Goal: Transaction & Acquisition: Purchase product/service

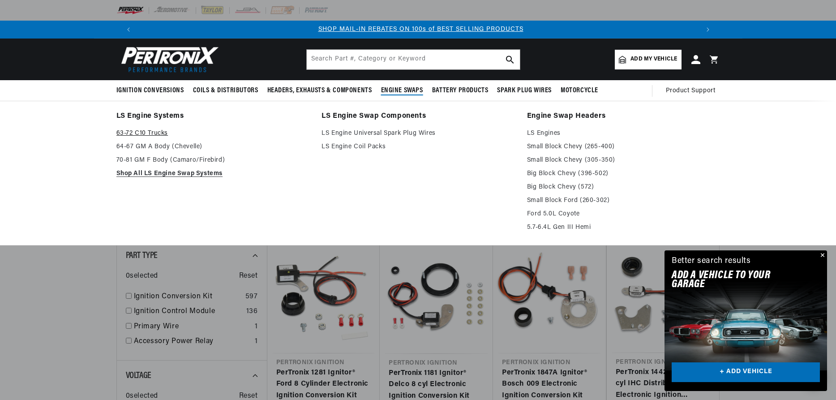
scroll to position [0, 559]
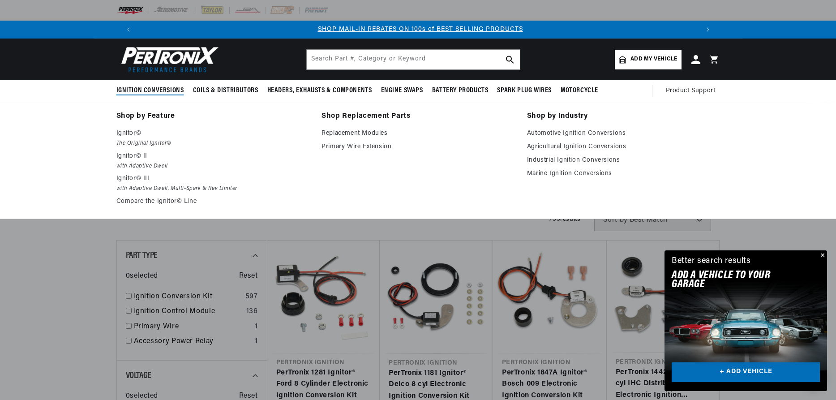
click at [150, 89] on span "Ignition Conversions" at bounding box center [150, 90] width 68 height 9
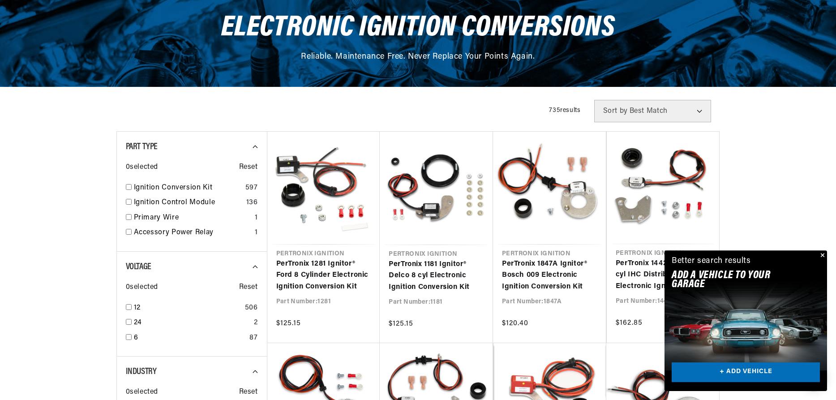
scroll to position [137, 0]
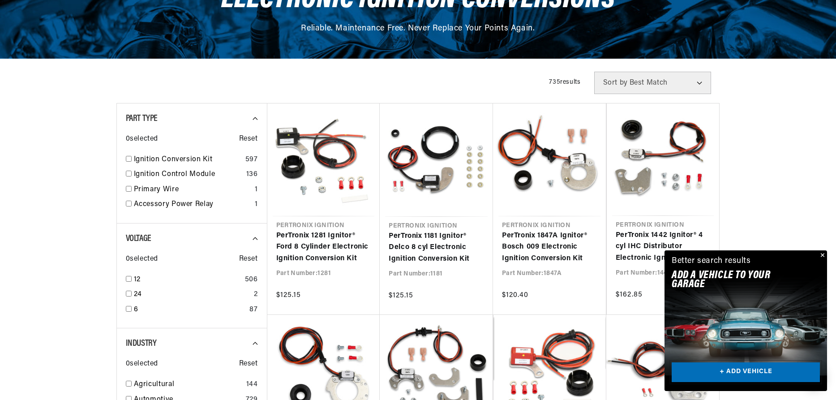
click at [718, 368] on link "+ ADD VEHICLE" at bounding box center [745, 372] width 148 height 20
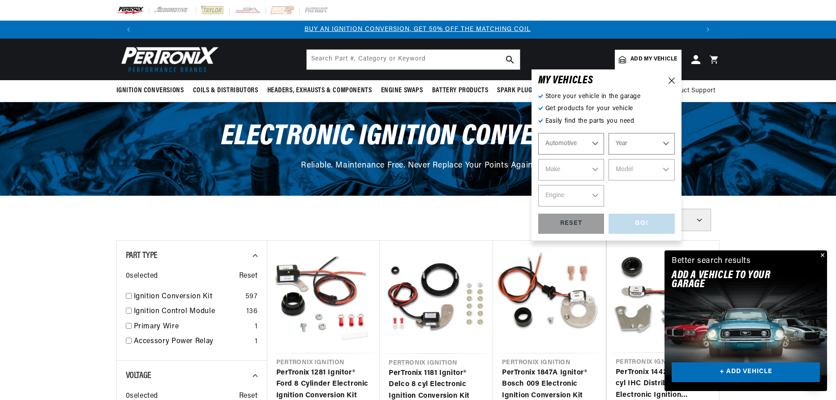
scroll to position [0, 0]
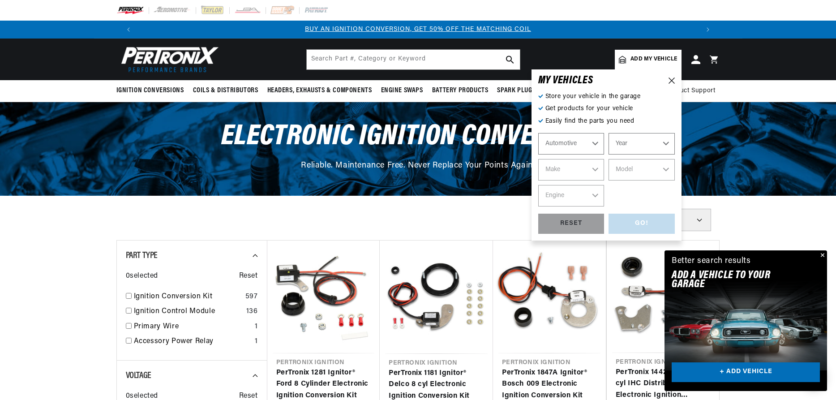
click at [538, 133] on select "Automotive Agricultural Industrial Marine Motorcycle" at bounding box center [571, 143] width 66 height 21
click option "Marine" at bounding box center [0, 0] width 0 height 0
select select "Marine"
click at [608, 133] on select "Year 1987 1986 1985 1983 1982 1981 1980 1979 1978 1977 1976 1975 1974 1973 1972…" at bounding box center [641, 143] width 66 height 21
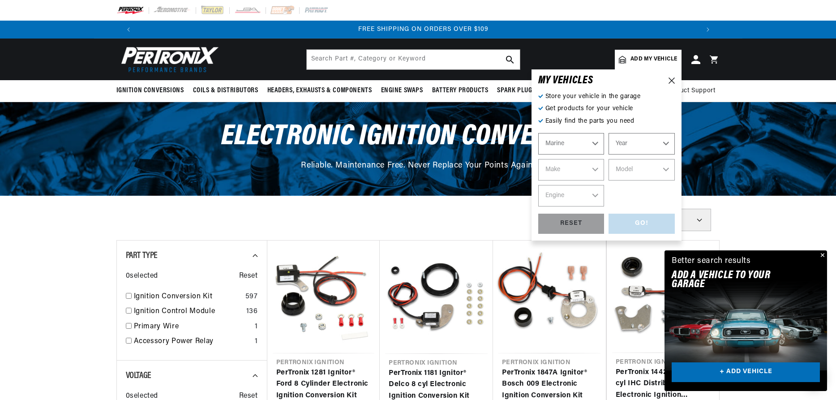
scroll to position [0, 1118]
select select "1987"
click option "1987" at bounding box center [0, 0] width 0 height 0
select select "1987"
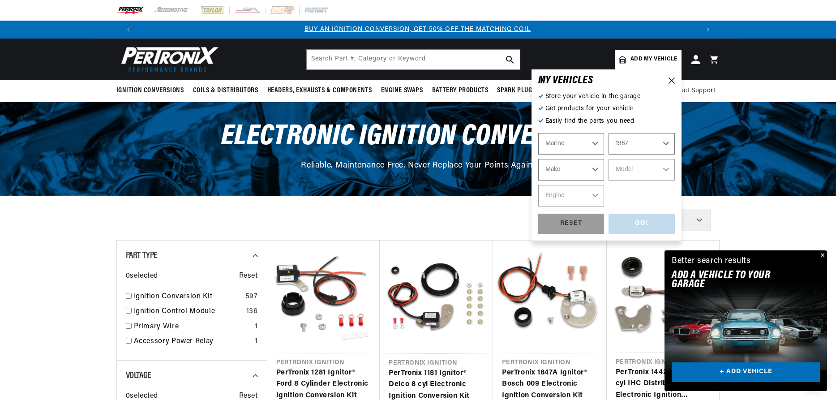
scroll to position [0, 0]
click at [538, 159] on select "Make Crusader (Thermo-Electron)" at bounding box center [571, 169] width 66 height 21
click at [592, 167] on select "Make Crusader (Thermo-Electron)" at bounding box center [571, 169] width 66 height 21
click at [538, 133] on select "Automotive Agricultural Industrial Marine Motorcycle" at bounding box center [571, 143] width 66 height 21
click at [594, 145] on select "Automotive Agricultural Industrial Marine Motorcycle" at bounding box center [571, 143] width 66 height 21
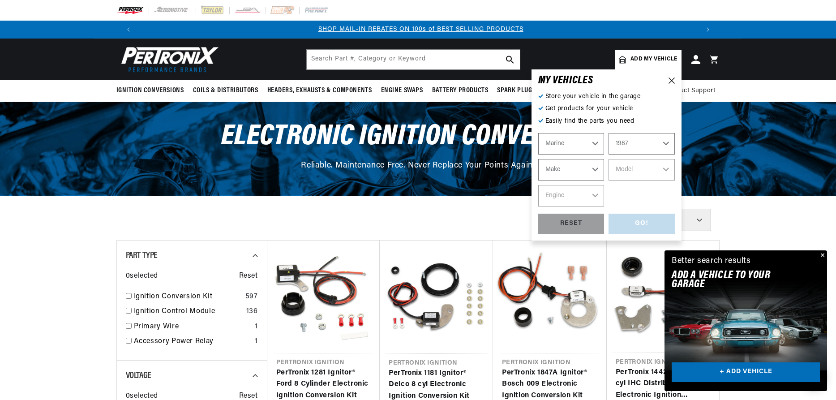
scroll to position [0, 559]
click at [608, 133] on select "1987 1986 1985 1983 1982 1981 1980 1979 1978 1977 1976 1975 1974 1973 1972 1968…" at bounding box center [641, 143] width 66 height 21
click at [663, 145] on select "1987 1986 1985 1983 1982 1981 1980 1979 1978 1977 1976 1975 1974 1973 1972 1968…" at bounding box center [641, 143] width 66 height 21
click at [538, 159] on select "Make Crusader (Thermo-Electron)" at bounding box center [571, 169] width 66 height 21
select select "Crusader-(Thermo-Electron)"
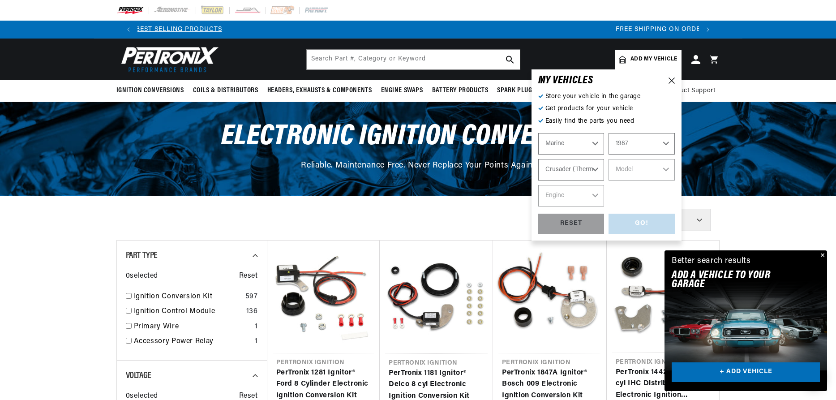
click option "Crusader (Thermo-Electron)" at bounding box center [0, 0] width 0 height 0
select select "Crusader-(Thermo-Electron)"
click at [608, 159] on select "Model 305 350 454 cid. engine" at bounding box center [641, 169] width 66 height 21
click at [675, 81] on div "MY VEHICLE S Store your vehicle in the garage Get products for your vehicle Eas…" at bounding box center [606, 154] width 150 height 171
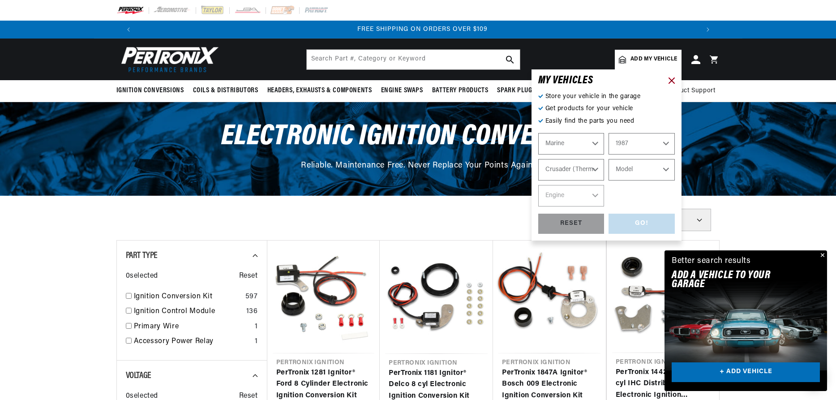
click at [671, 82] on icon at bounding box center [671, 80] width 6 height 6
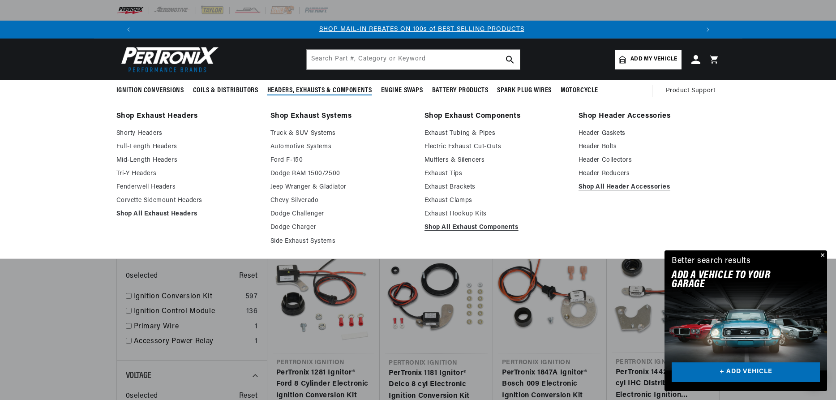
scroll to position [0, 559]
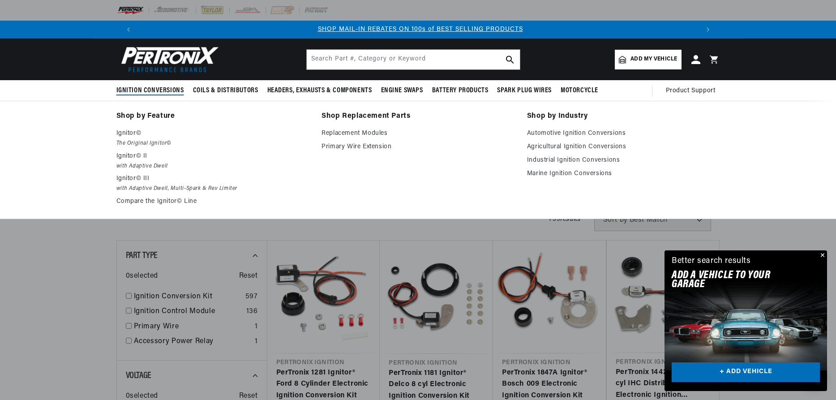
click at [132, 87] on span "Ignition Conversions" at bounding box center [150, 90] width 68 height 9
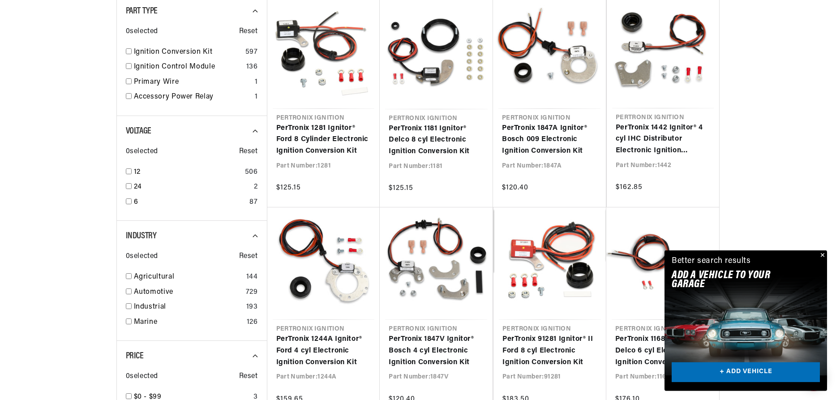
scroll to position [320, 0]
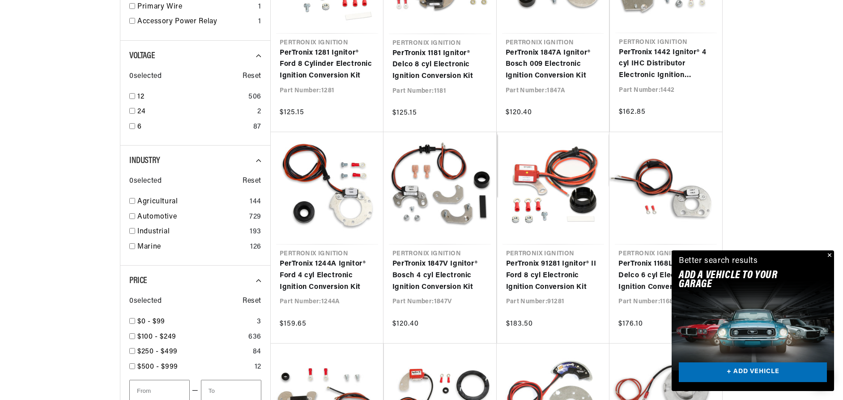
click at [829, 253] on div "Close dialog FIND THE RIGHT PARTS Take our quick quiz using the button below, a…" at bounding box center [421, 200] width 843 height 400
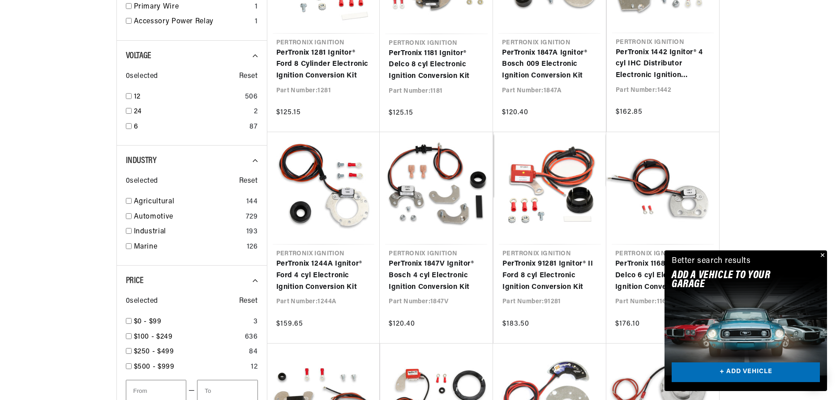
scroll to position [0, 0]
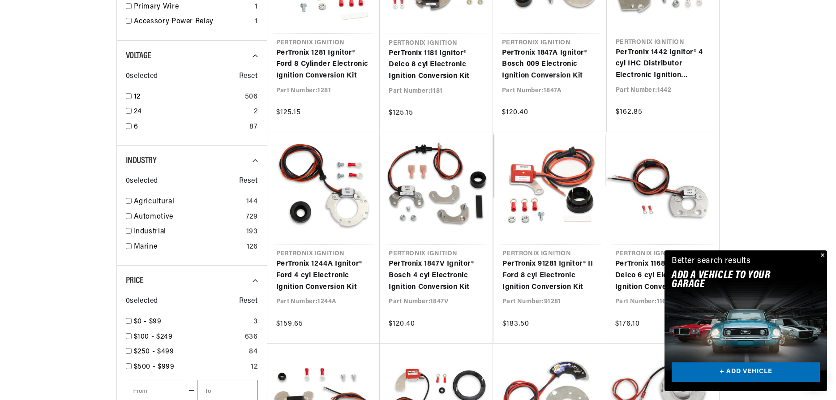
click at [821, 254] on button "Close" at bounding box center [821, 255] width 11 height 11
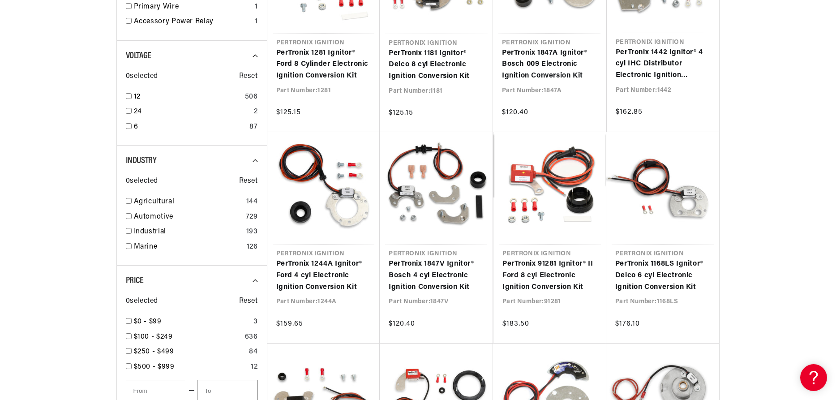
scroll to position [0, 1118]
click at [133, 244] on div "Marine 126" at bounding box center [192, 248] width 132 height 15
checkbox input "true"
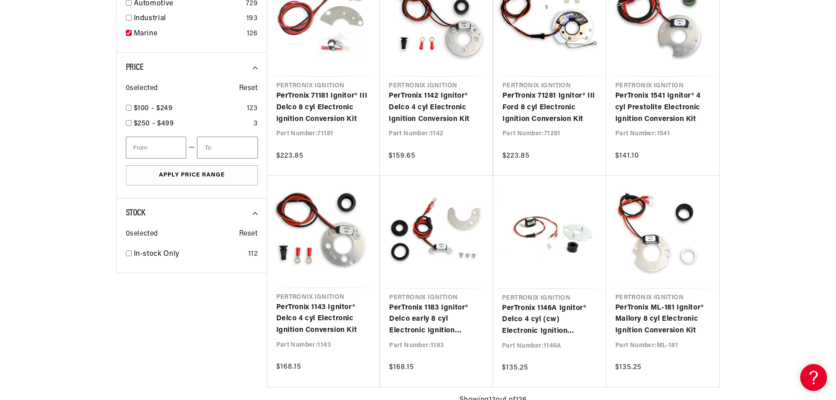
scroll to position [502, 0]
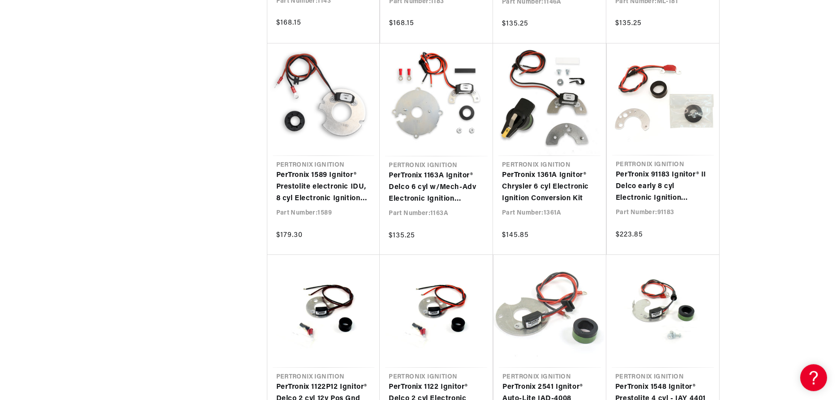
scroll to position [913, 0]
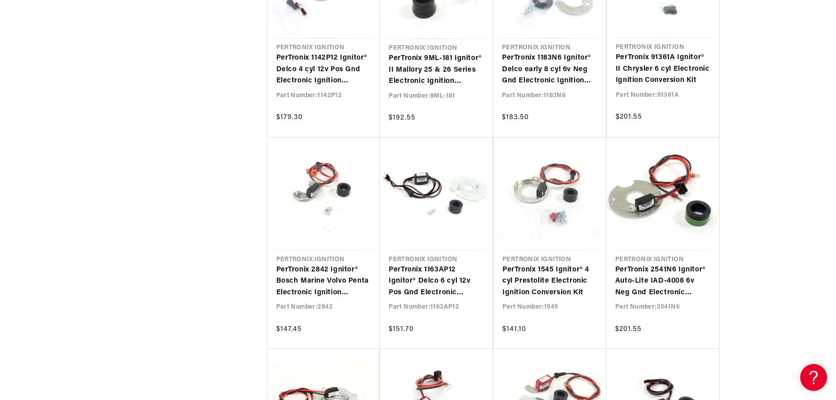
scroll to position [1598, 0]
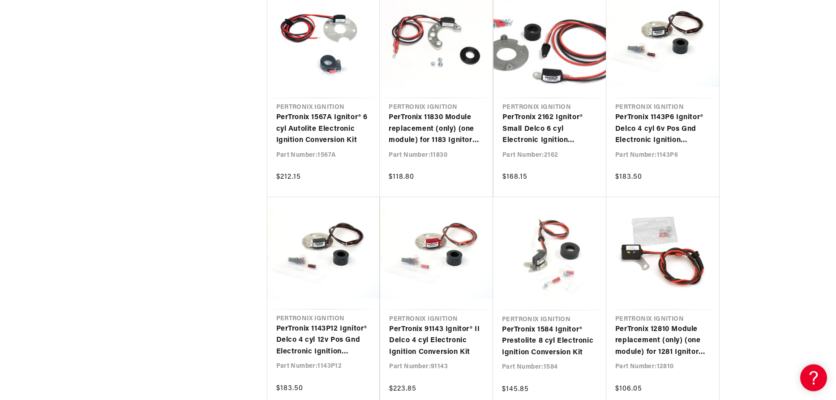
scroll to position [2374, 0]
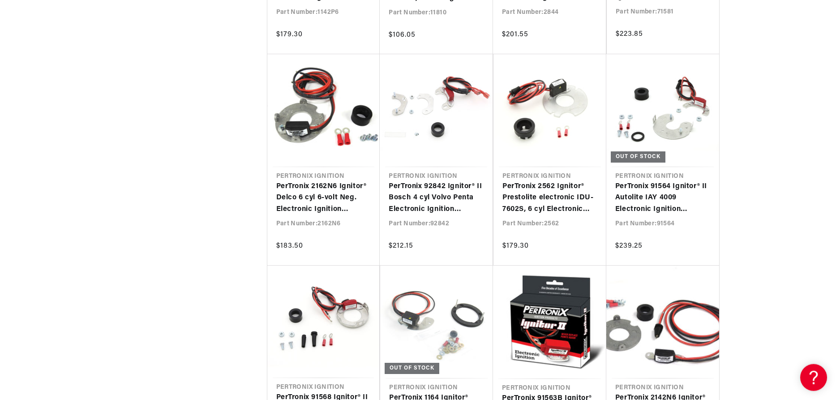
scroll to position [2968, 0]
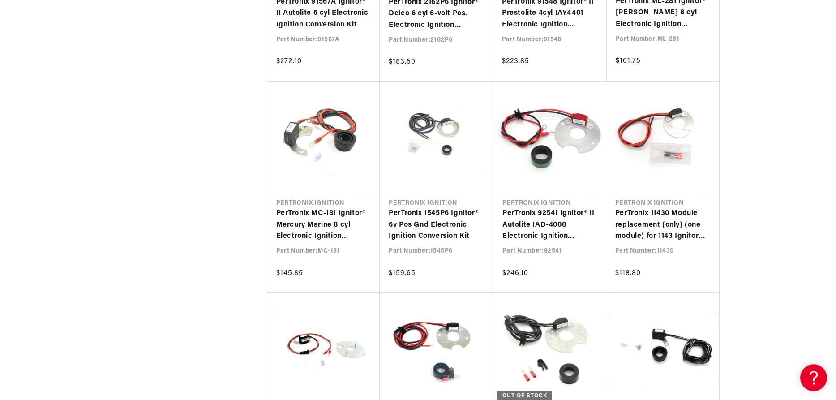
scroll to position [3561, 0]
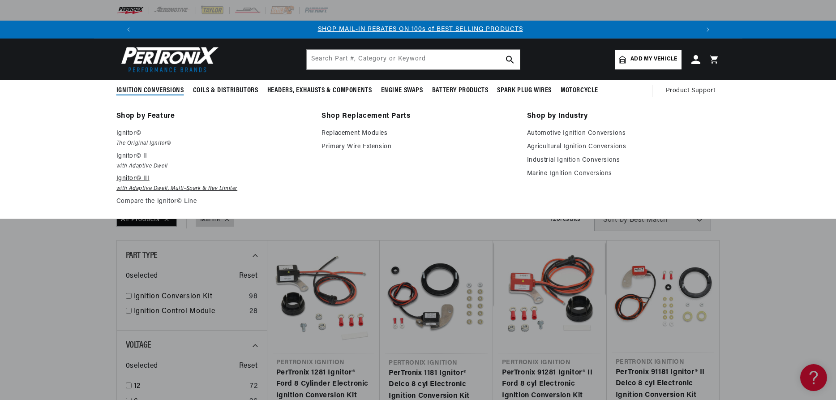
click at [145, 183] on p "Ignitor© III" at bounding box center [212, 178] width 193 height 11
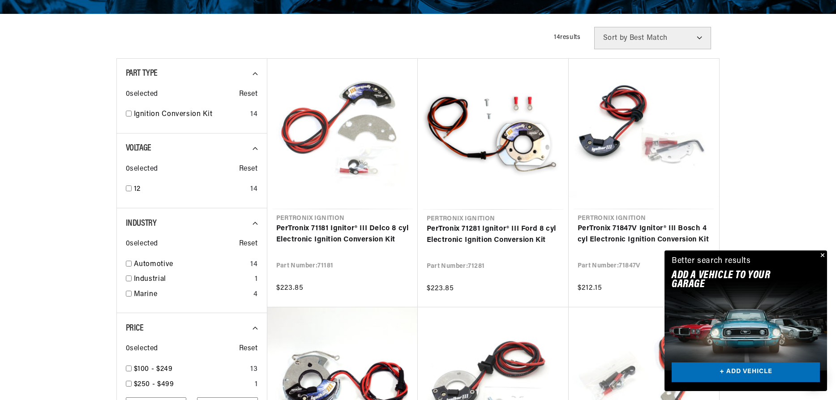
scroll to position [228, 0]
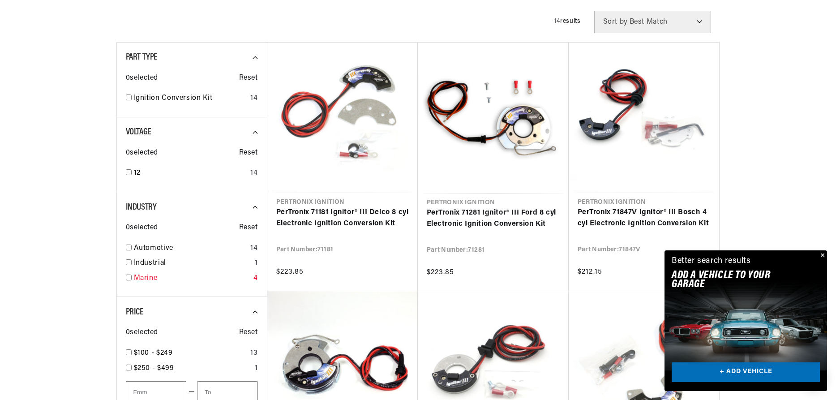
click at [131, 277] on input "checkbox" at bounding box center [129, 277] width 6 height 6
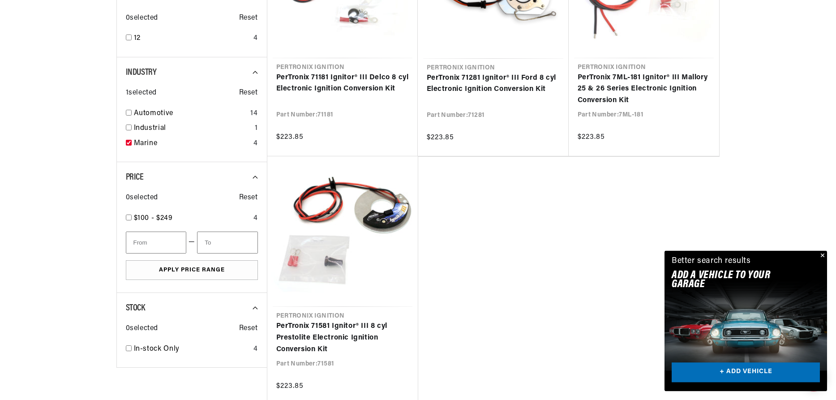
scroll to position [365, 0]
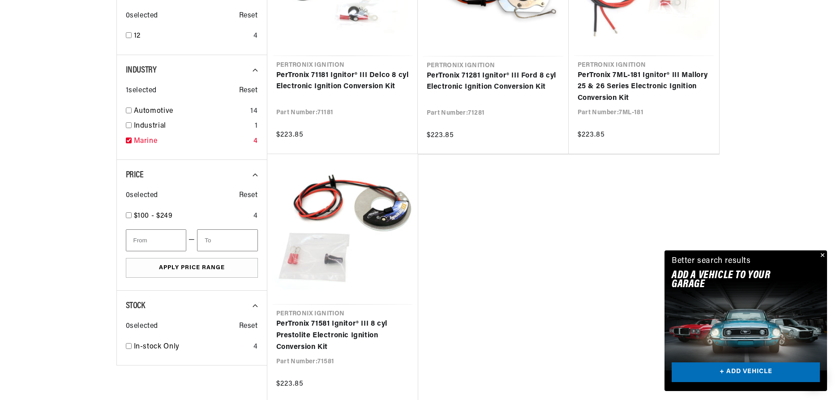
click at [133, 140] on div "Marine 4" at bounding box center [192, 143] width 132 height 15
checkbox input "false"
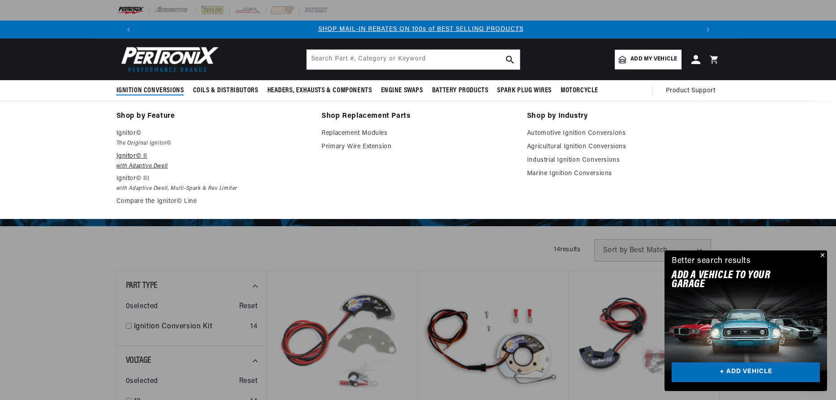
scroll to position [0, 559]
click at [139, 161] on p "Ignitor© II" at bounding box center [212, 156] width 193 height 11
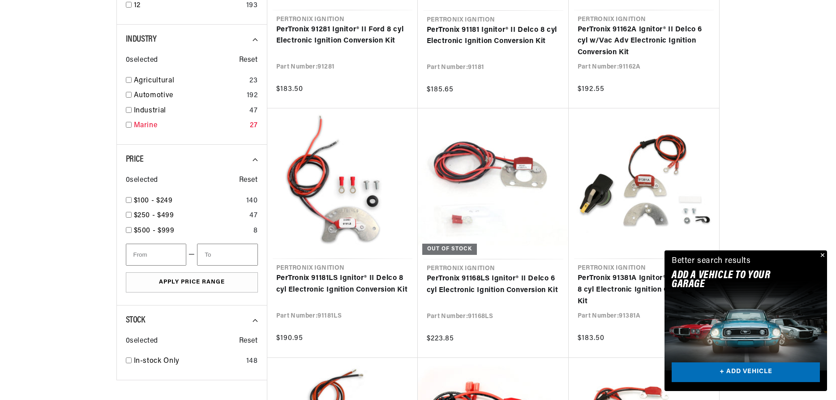
click at [126, 126] on input "checkbox" at bounding box center [129, 125] width 6 height 6
checkbox input "true"
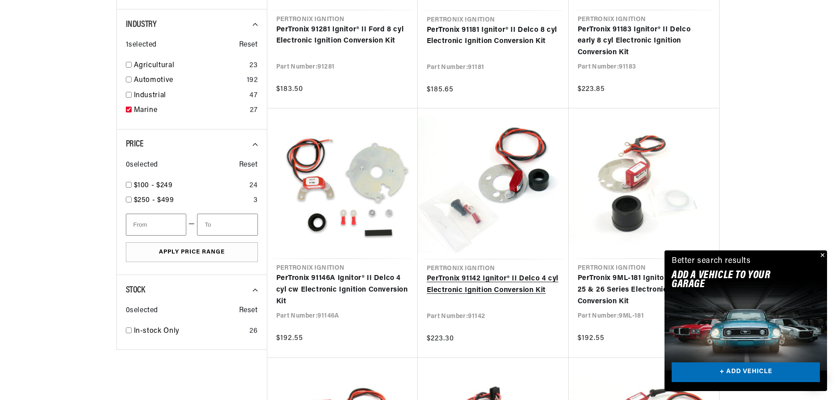
click at [476, 292] on link "PerTronix 91142 Ignitor® II Delco 4 cyl Electronic Ignition Conversion Kit" at bounding box center [493, 284] width 133 height 23
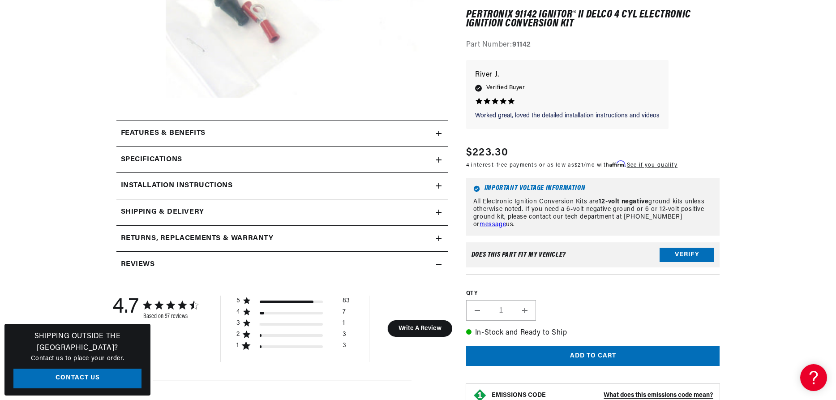
scroll to position [0, 559]
click at [680, 252] on button "Verify" at bounding box center [686, 255] width 55 height 14
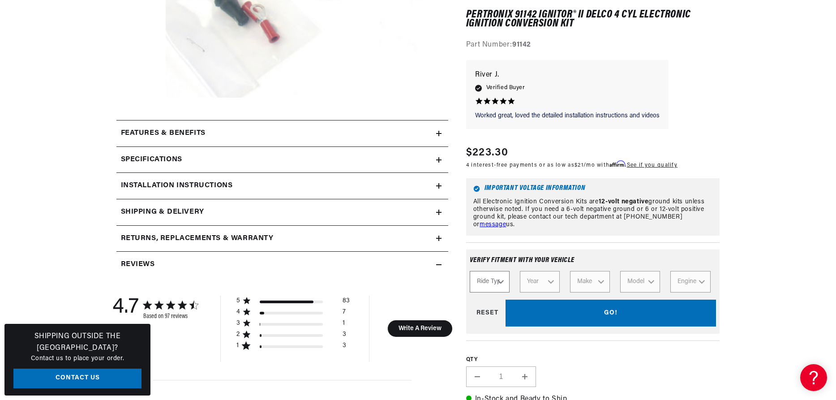
click at [470, 271] on select "Ride Type Automotive Agricultural Industrial Marine Motorcycle" at bounding box center [490, 281] width 40 height 21
select select "Marine"
click option "Marine" at bounding box center [0, 0] width 0 height 0
select select "Marine"
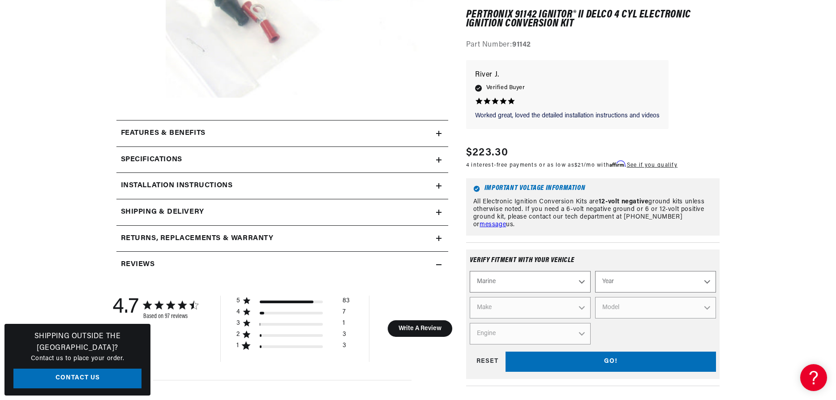
scroll to position [0, 1118]
click at [595, 271] on select "Year 1987 1986 1985 1983 1982 1981 1980 1979 1978 1977 1976 1975 1974 1973 1972…" at bounding box center [655, 281] width 121 height 21
select select "1980"
click option "1980" at bounding box center [0, 0] width 0 height 0
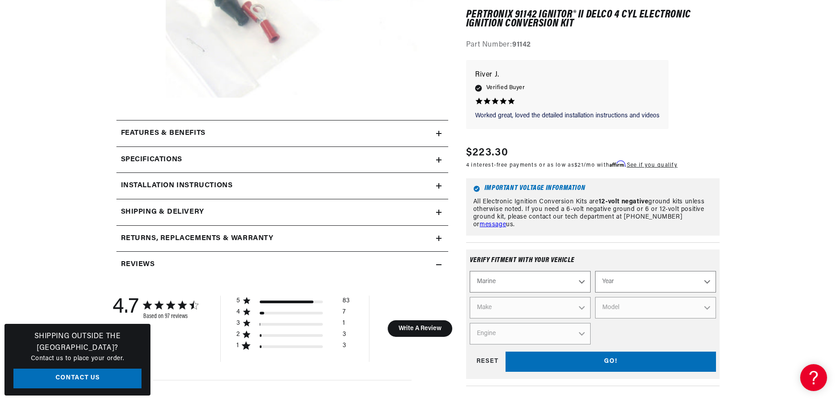
select select "1980"
click at [470, 297] on select "Make Chevrolet Marine" at bounding box center [530, 307] width 121 height 21
click at [567, 307] on select "Make Chevrolet Marine" at bounding box center [530, 307] width 121 height 21
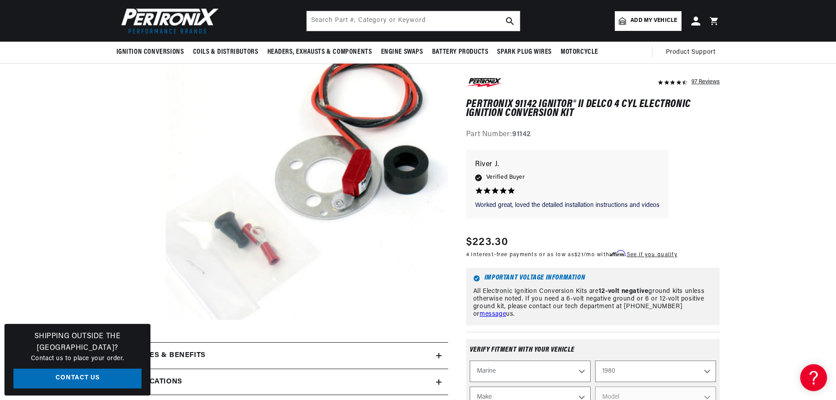
scroll to position [0, 1118]
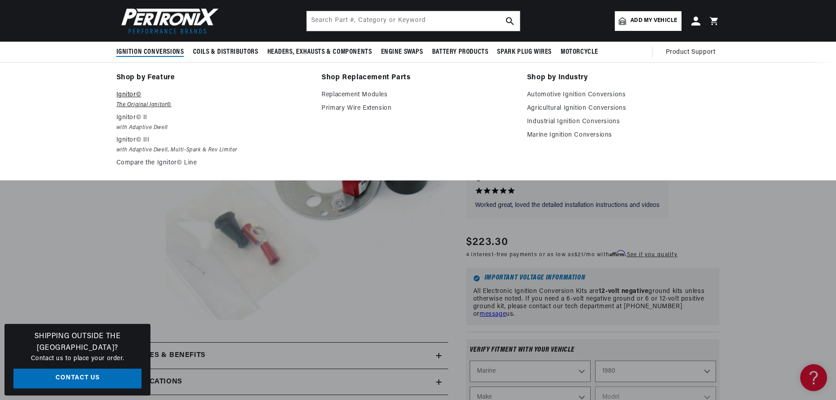
click at [133, 97] on p "Ignitor©" at bounding box center [212, 95] width 193 height 11
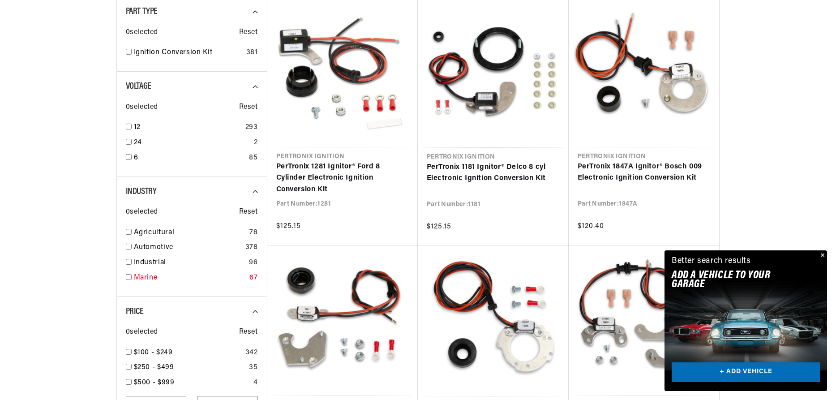
click at [150, 283] on link "Marine" at bounding box center [190, 278] width 112 height 12
checkbox input "true"
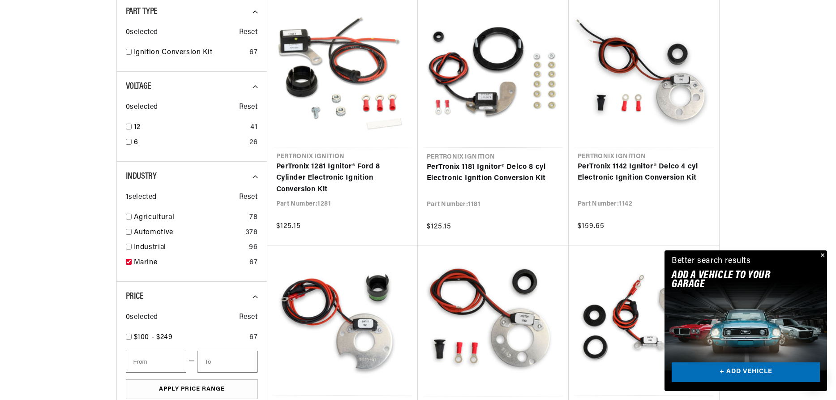
click at [150, 280] on div "Industry 1 selected Reset Agricultural 78 Automotive 378 Industrial 96 Marine 67" at bounding box center [191, 222] width 150 height 120
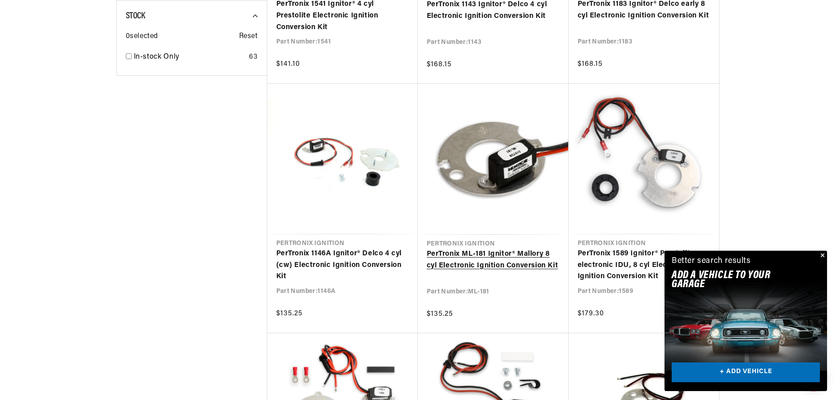
scroll to position [731, 0]
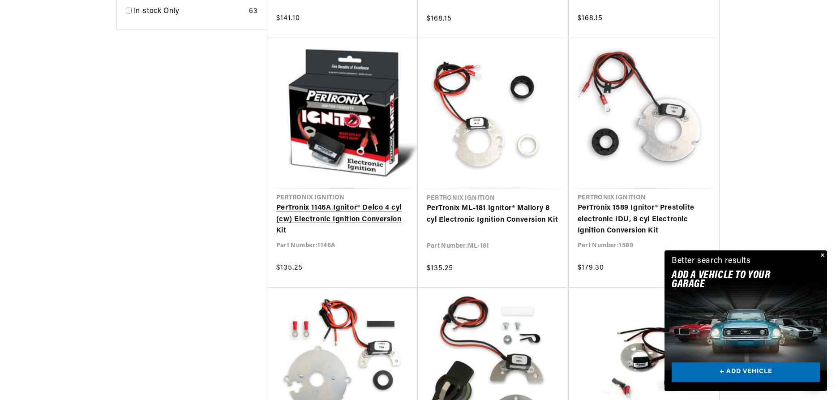
click at [329, 220] on link "PerTronix 1146A Ignitor® Delco 4 cyl (cw) Electronic Ignition Conversion Kit" at bounding box center [342, 219] width 132 height 34
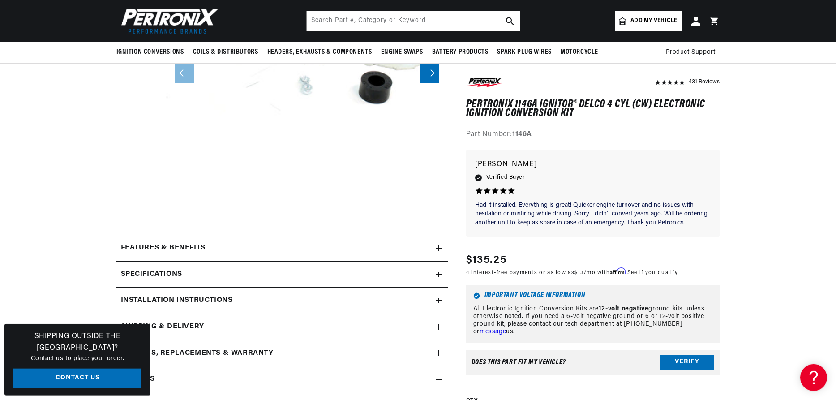
scroll to position [183, 0]
